Goal: Information Seeking & Learning: Learn about a topic

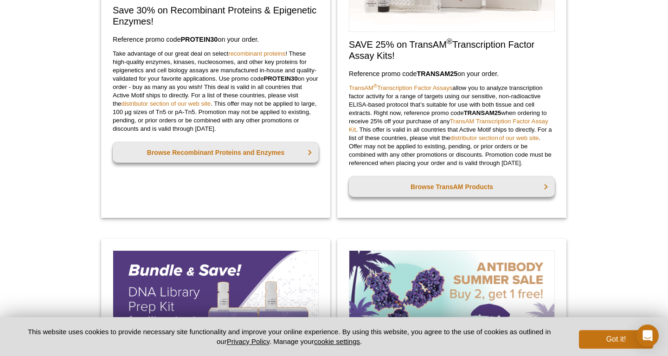
scroll to position [493, 0]
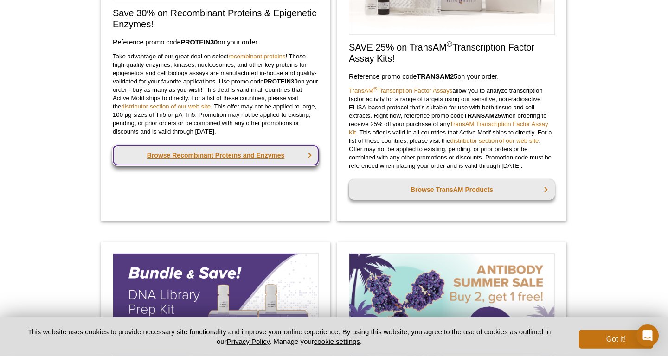
click at [227, 149] on link "Browse Recombinant Proteins and Enzymes" at bounding box center [216, 155] width 206 height 20
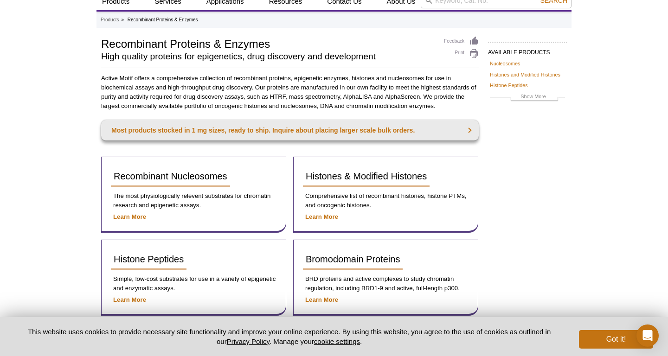
scroll to position [47, 0]
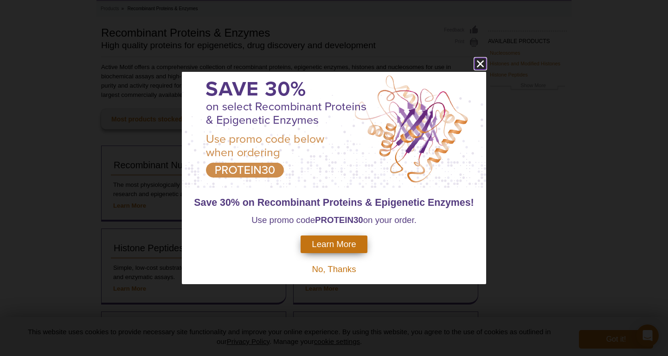
click at [481, 63] on icon "close" at bounding box center [480, 63] width 7 height 7
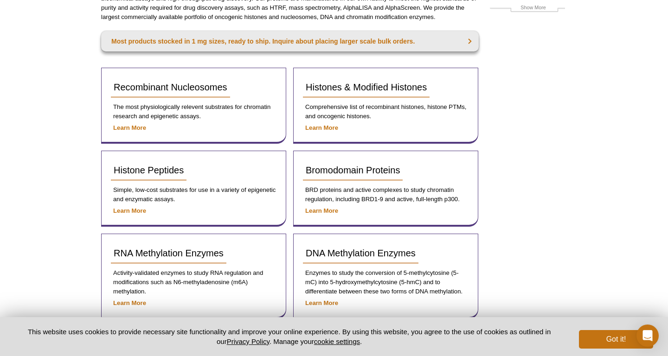
scroll to position [247, 0]
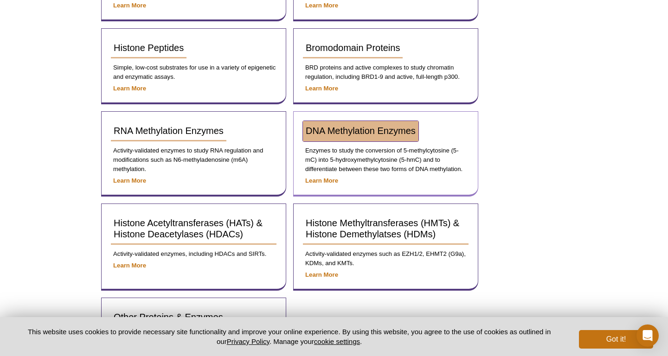
click at [386, 135] on span "DNA Methylation Enzymes" at bounding box center [360, 131] width 110 height 10
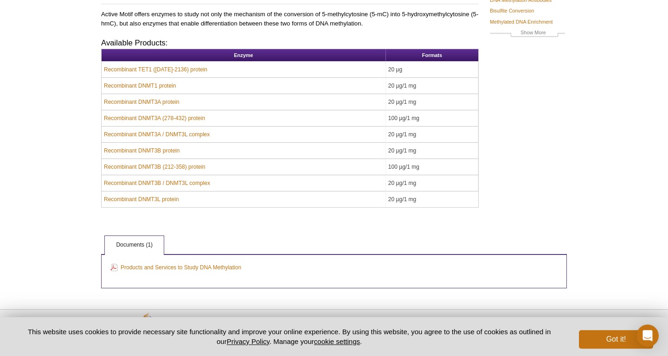
scroll to position [100, 0]
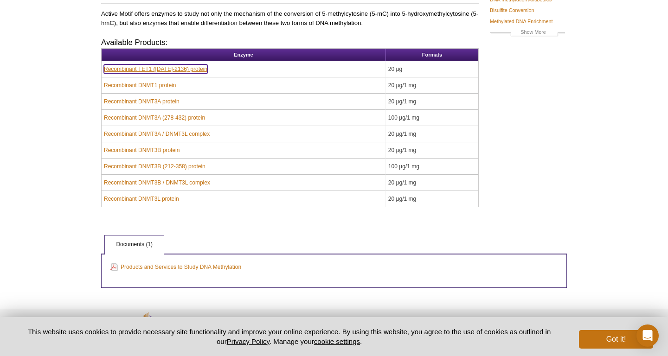
click at [133, 67] on link "Recombinant TET1 (1418-2136) protein" at bounding box center [155, 68] width 103 height 9
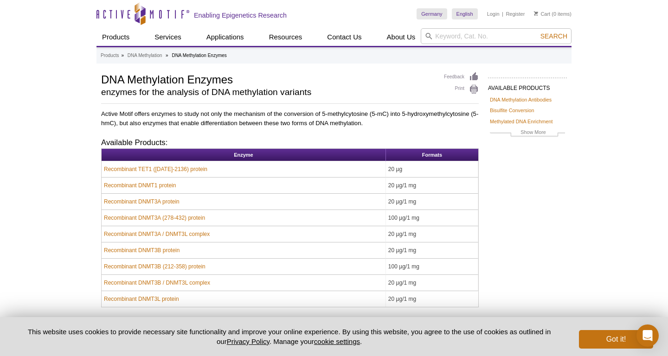
scroll to position [100, 0]
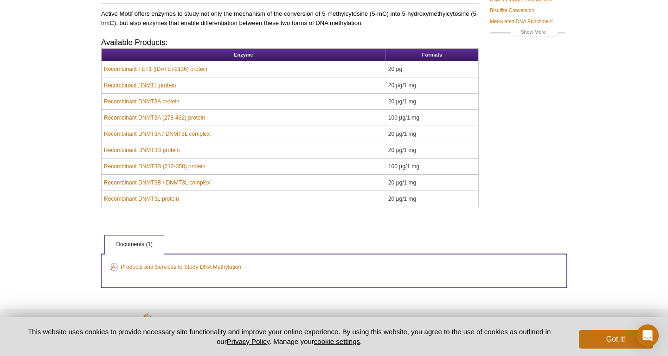
click at [137, 84] on link "Recombinant DNMT1 protein" at bounding box center [140, 85] width 72 height 9
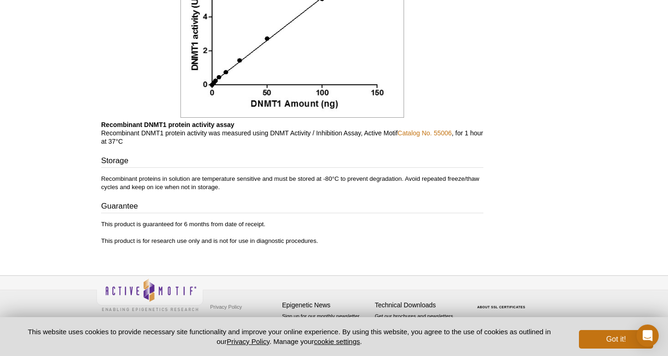
scroll to position [846, 0]
